Goal: Task Accomplishment & Management: Use online tool/utility

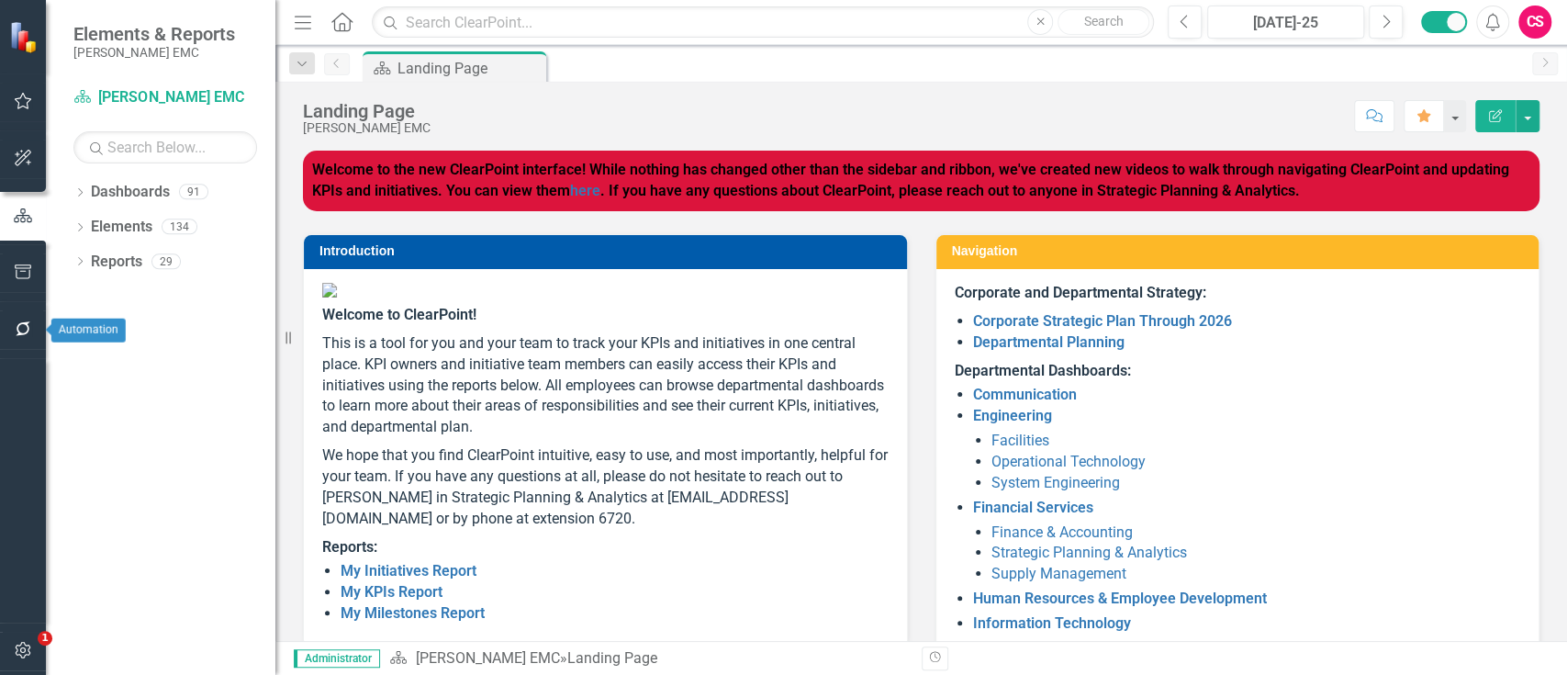
click at [24, 324] on icon "button" at bounding box center [23, 328] width 19 height 15
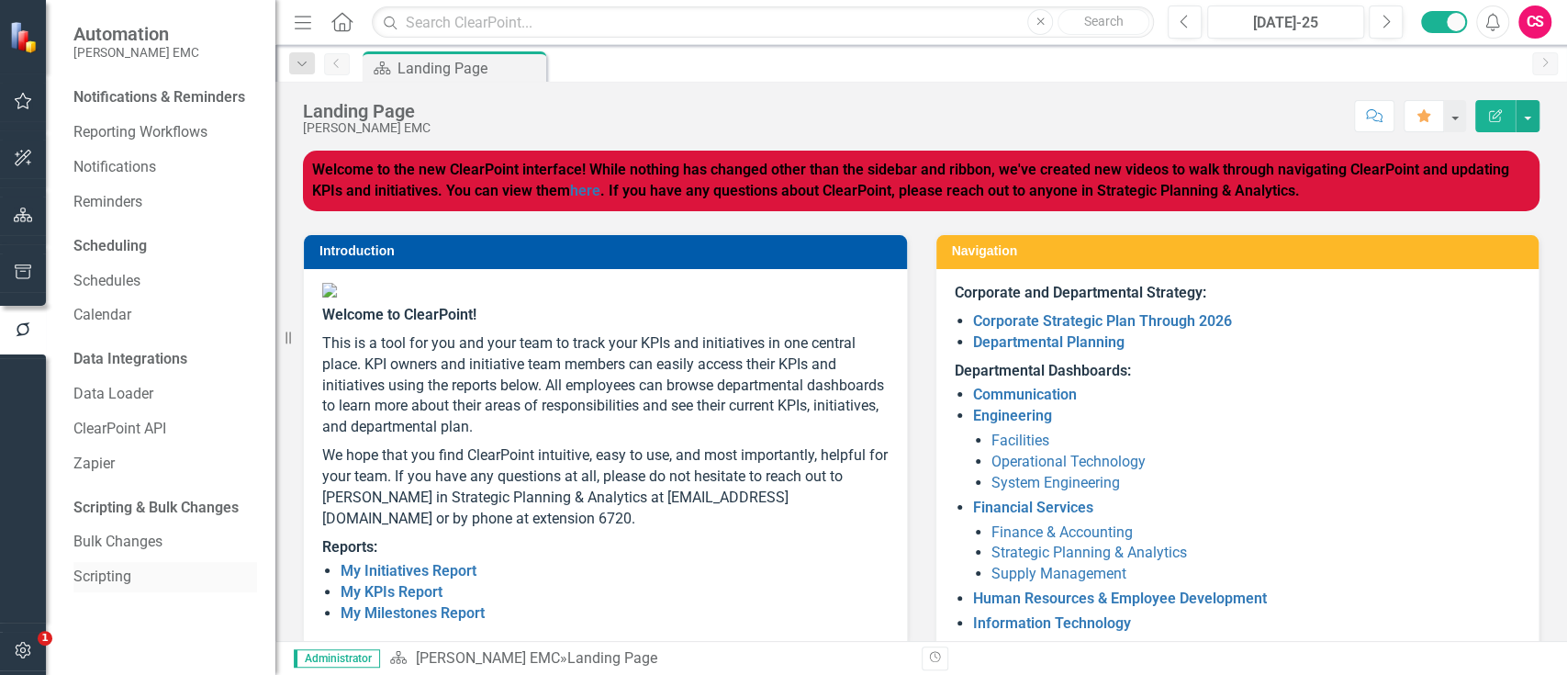
click at [107, 577] on link "Scripting" at bounding box center [165, 576] width 184 height 21
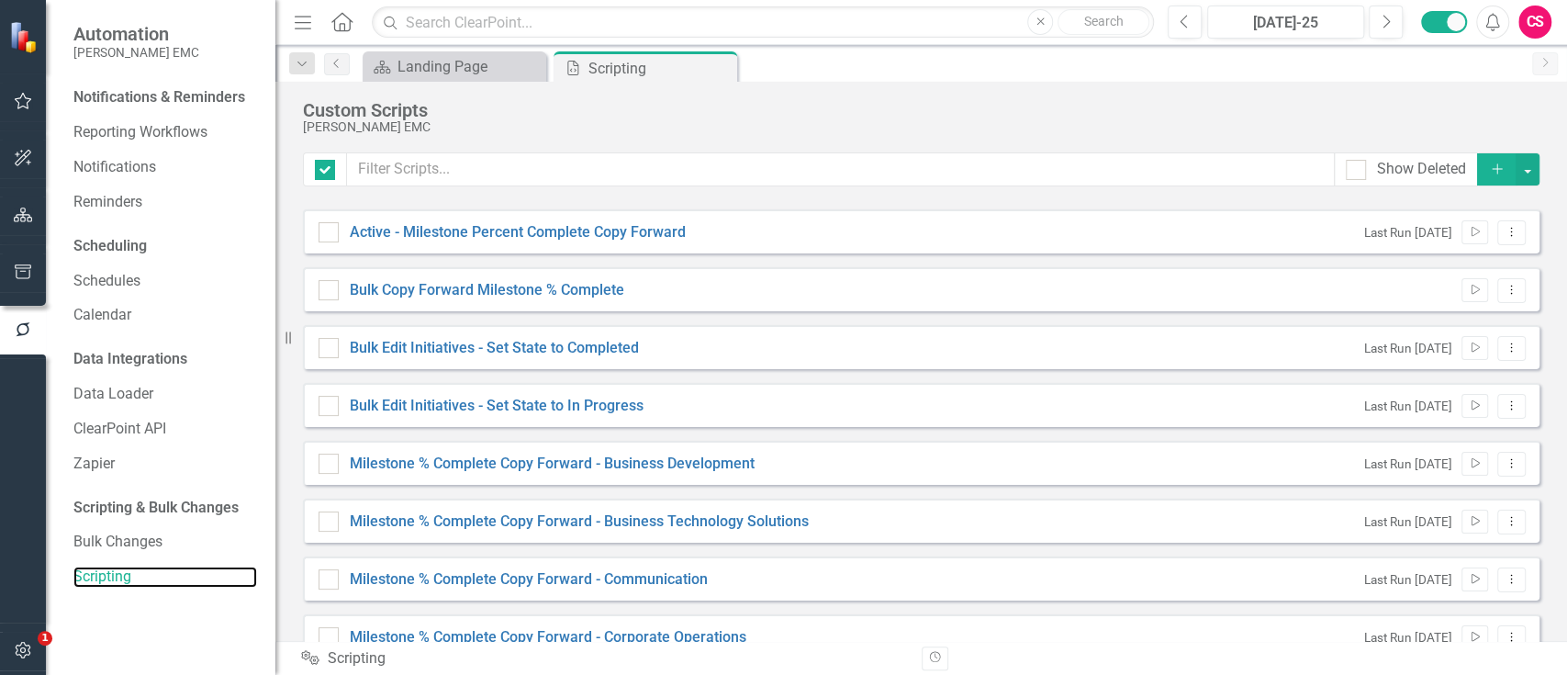
checkbox input "false"
click at [1502, 411] on button "Dropdown Menu" at bounding box center [1511, 406] width 28 height 25
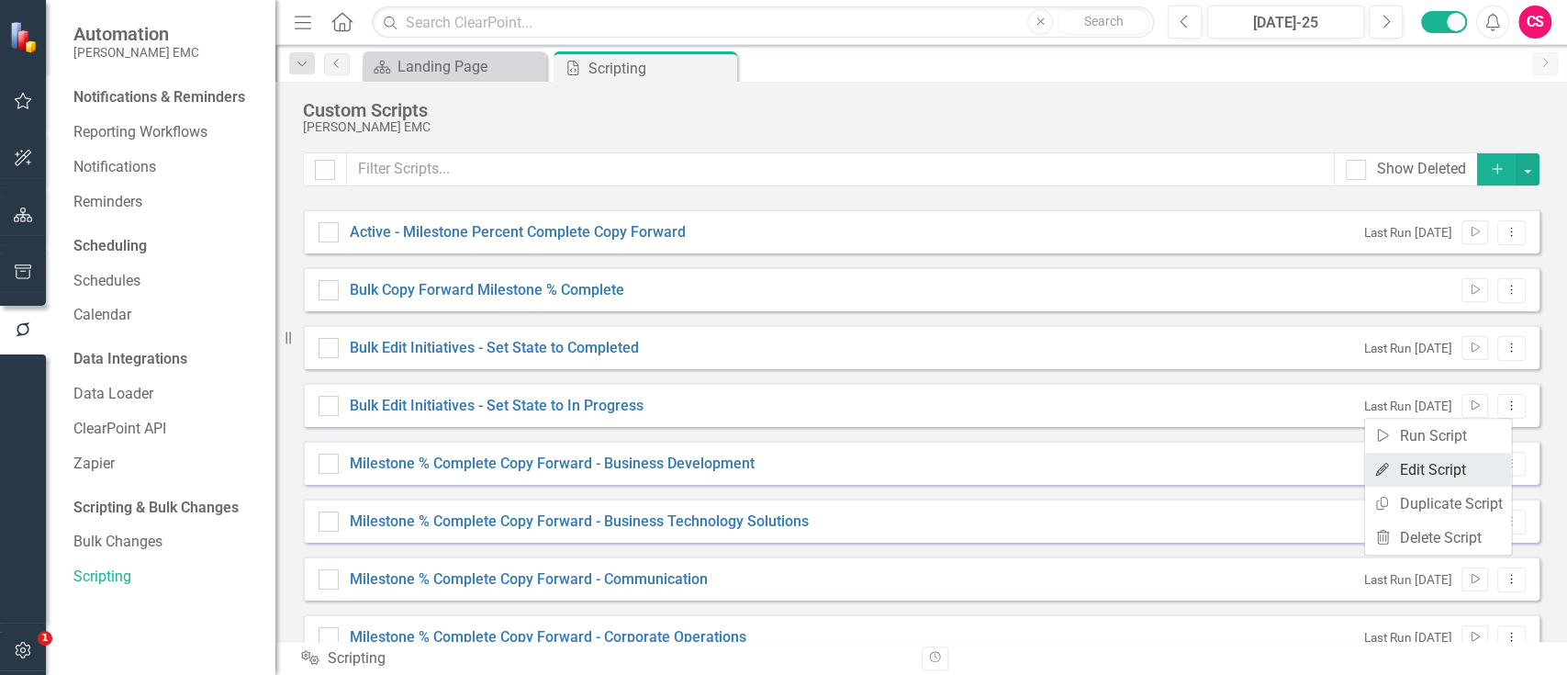
click at [1429, 466] on link "Edit Edit Script" at bounding box center [1437, 470] width 147 height 34
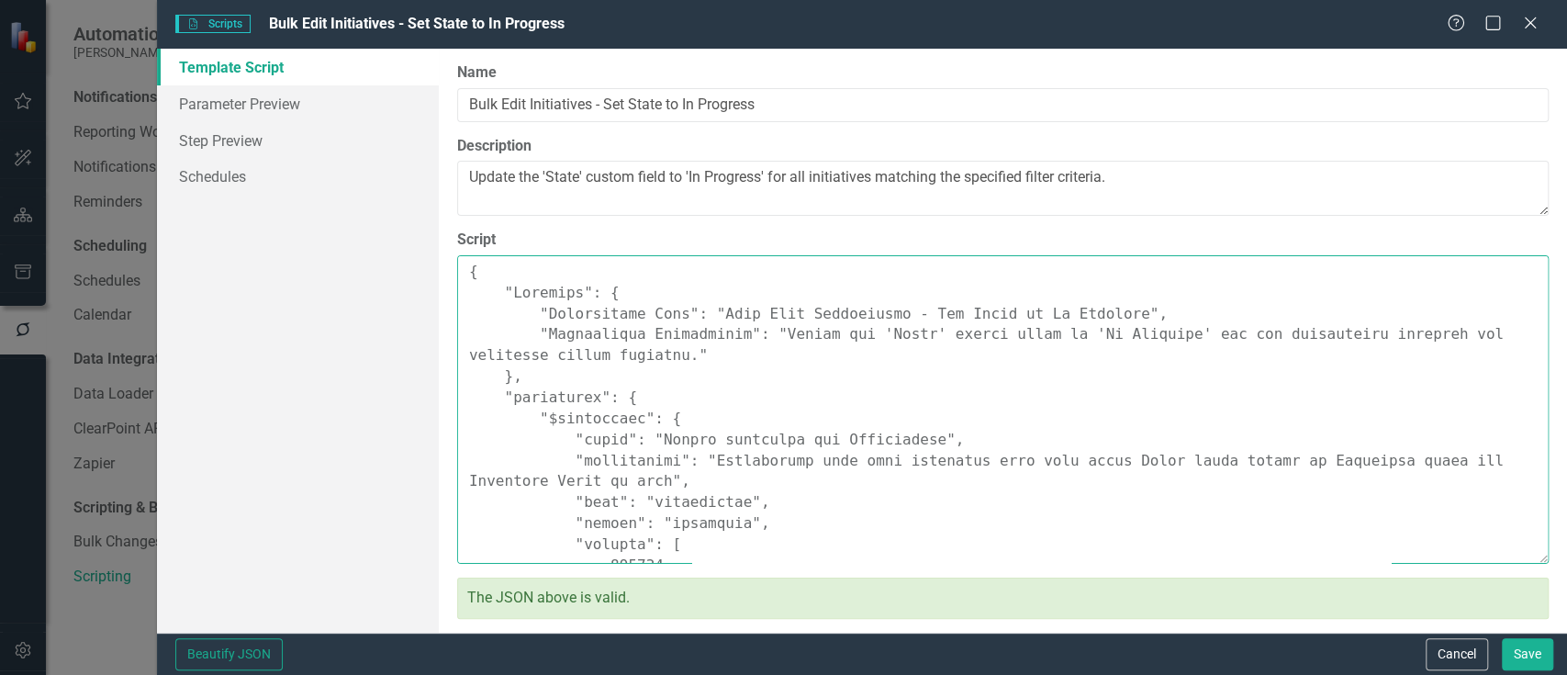
click at [1291, 448] on textarea "Script" at bounding box center [1003, 409] width 1092 height 308
click at [1295, 456] on textarea "Script" at bounding box center [1003, 409] width 1092 height 308
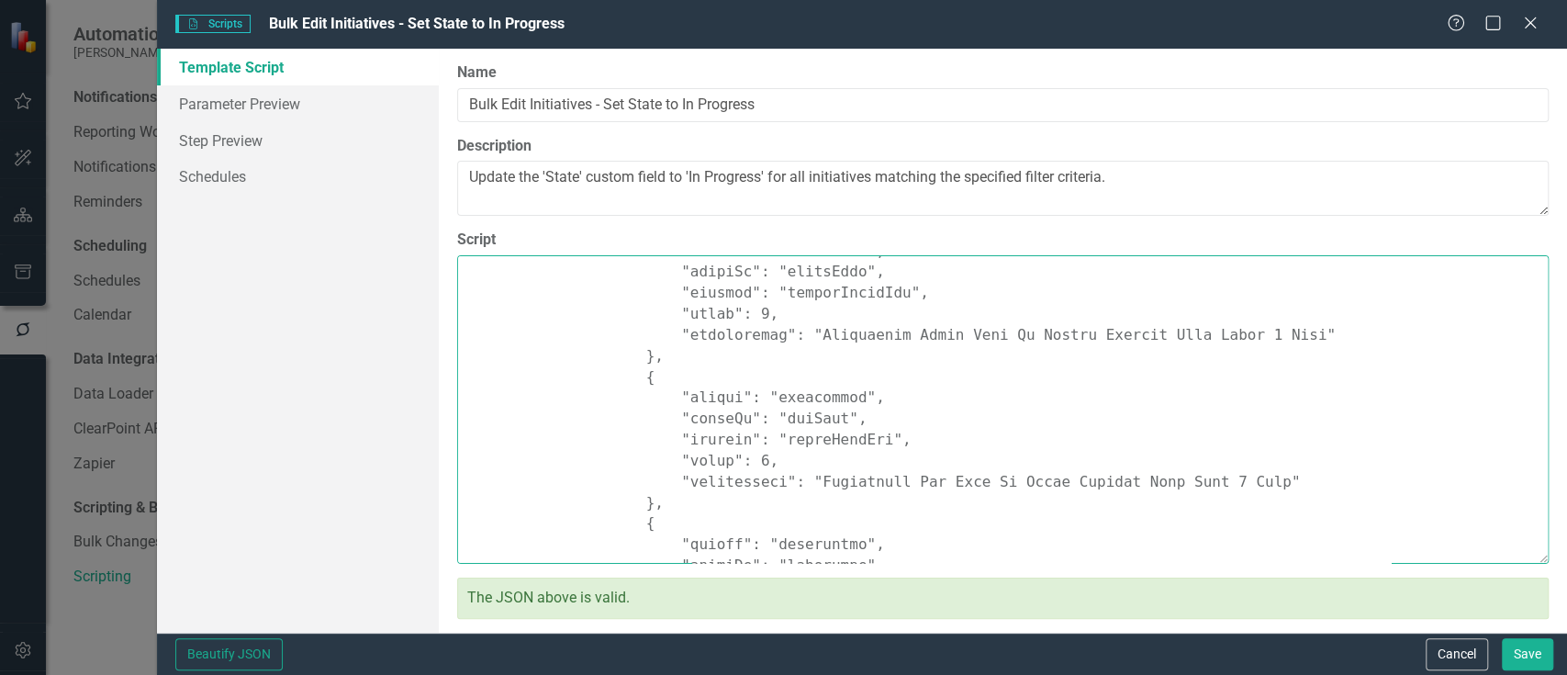
scroll to position [1591, 0]
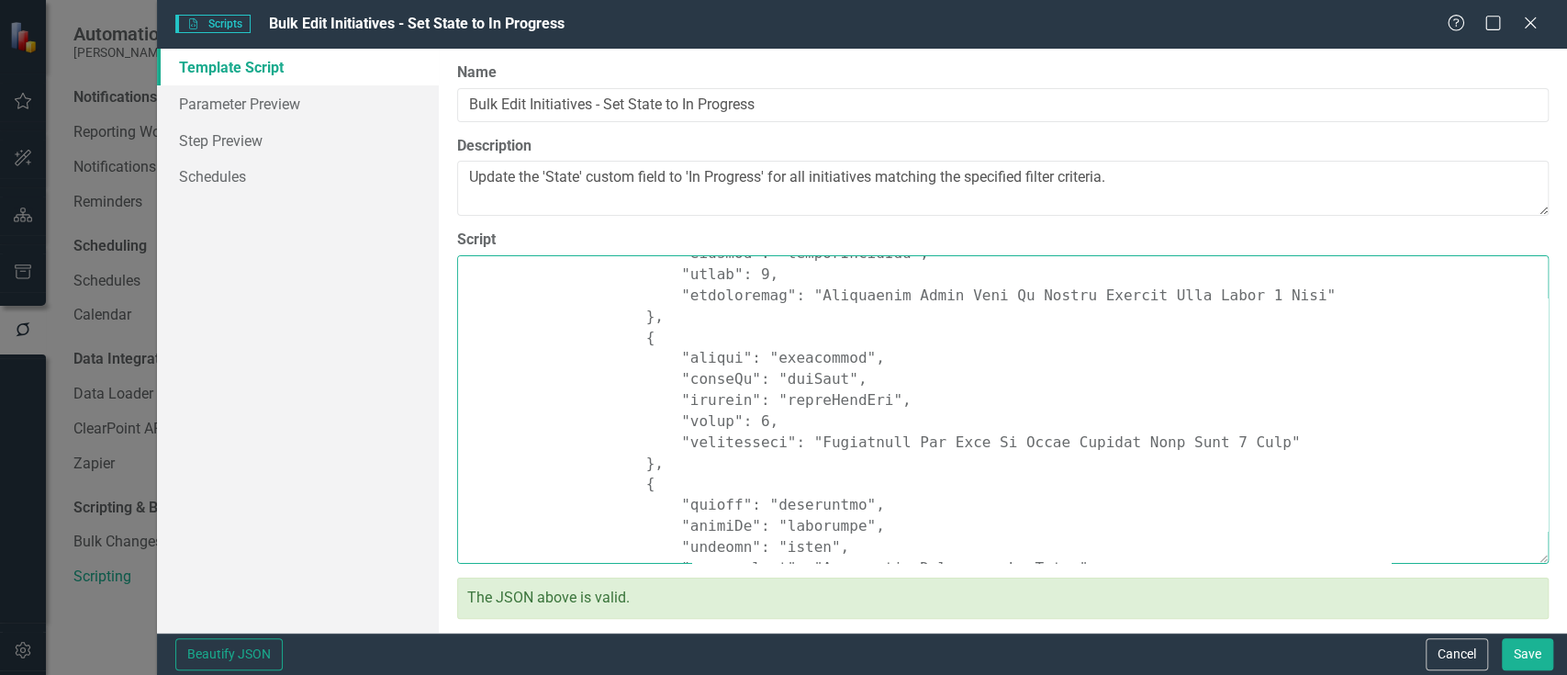
type textarea "{ "Comments": { "Recommended Name": "Bulk Edit Initiatives - Set State to In Pr…"
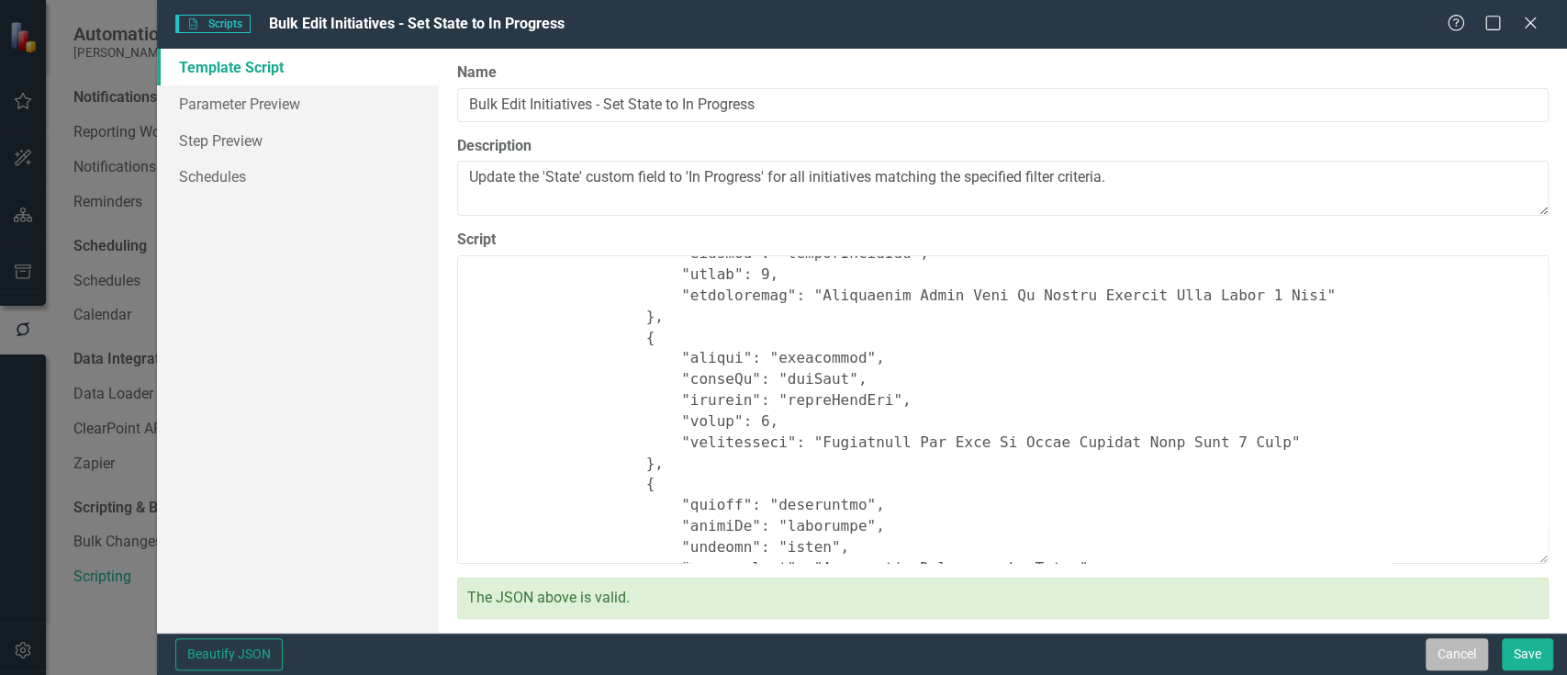
click at [1450, 646] on button "Cancel" at bounding box center [1457, 654] width 62 height 32
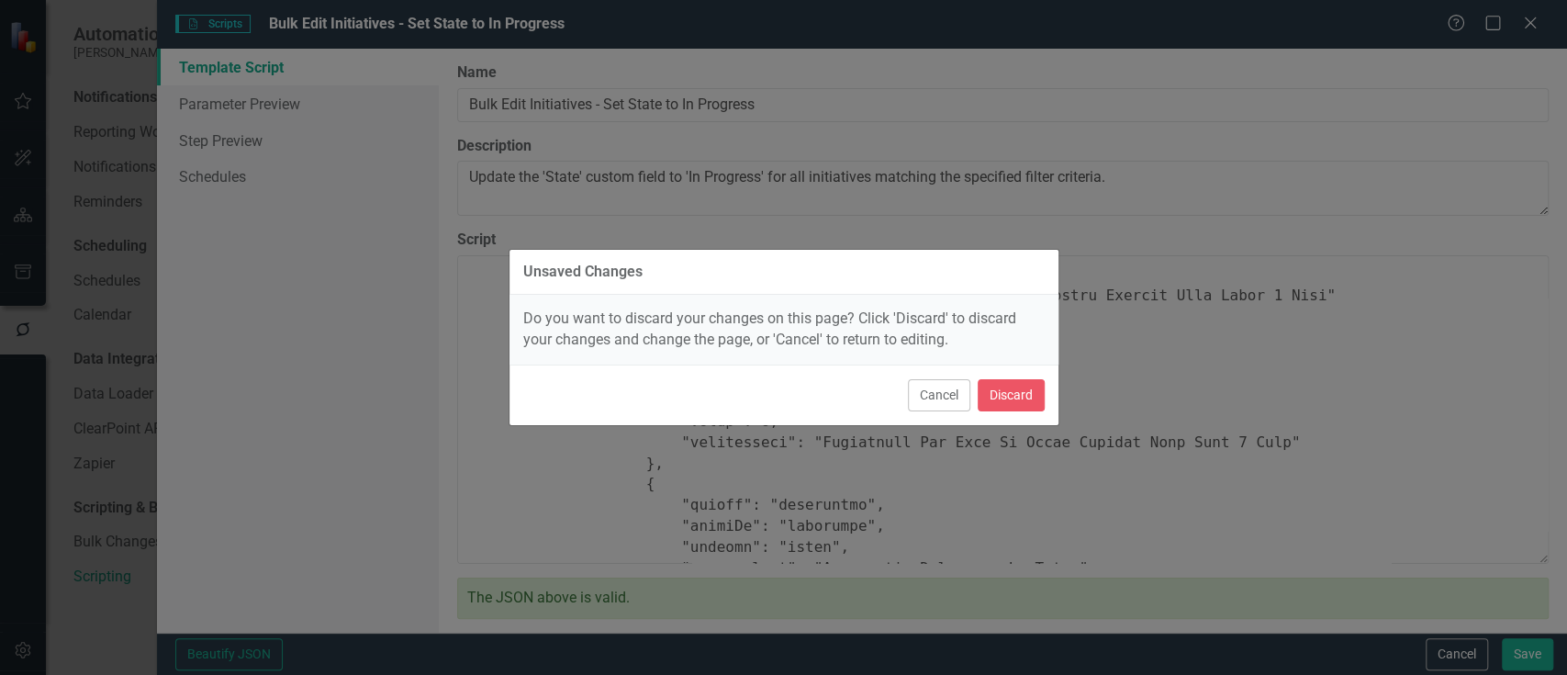
click at [991, 371] on div "Cancel Discard" at bounding box center [784, 394] width 549 height 61
click at [991, 392] on button "Discard" at bounding box center [1011, 395] width 67 height 32
